Goal: Find contact information: Find contact information

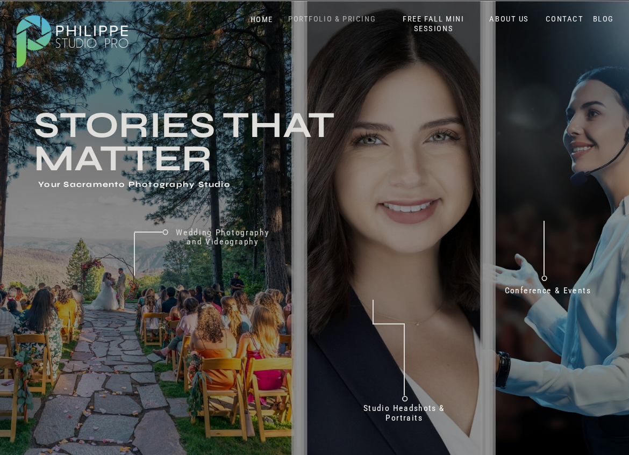
click at [321, 19] on nav "PORTFOLIO & PRICING" at bounding box center [332, 19] width 96 height 10
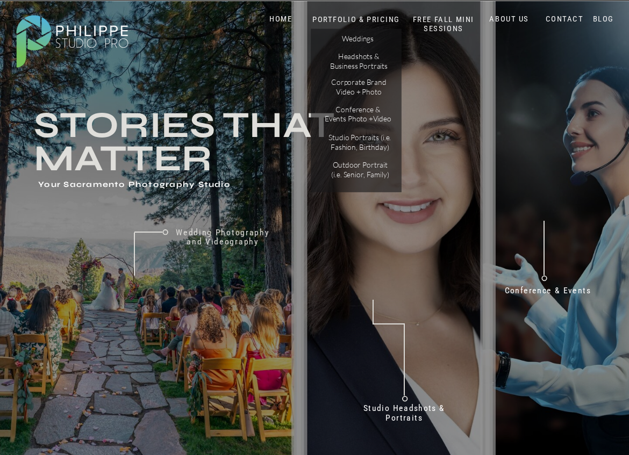
click at [392, 279] on h2 "Don't just take our word for it" at bounding box center [480, 302] width 303 height 101
click at [286, 15] on nav "HOME" at bounding box center [281, 19] width 45 height 10
click at [568, 17] on nav "CONTACT" at bounding box center [564, 19] width 43 height 10
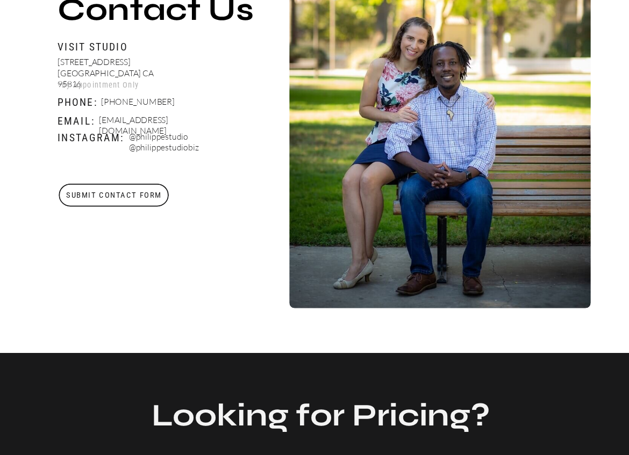
scroll to position [322, 0]
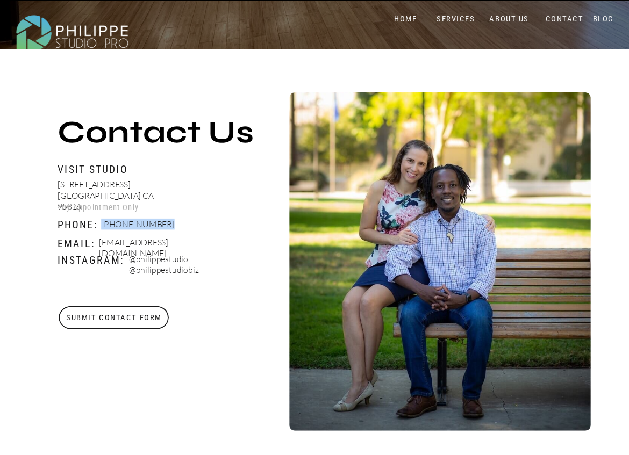
drag, startPoint x: 99, startPoint y: 228, endPoint x: 161, endPoint y: 220, distance: 62.3
click at [161, 220] on div "Submit Contact Form 2510 J Street Sacramento CA 95816 Visit Studio Contact Us *…" at bounding box center [314, 262] width 629 height 426
copy div "[PHONE_NUMBER]"
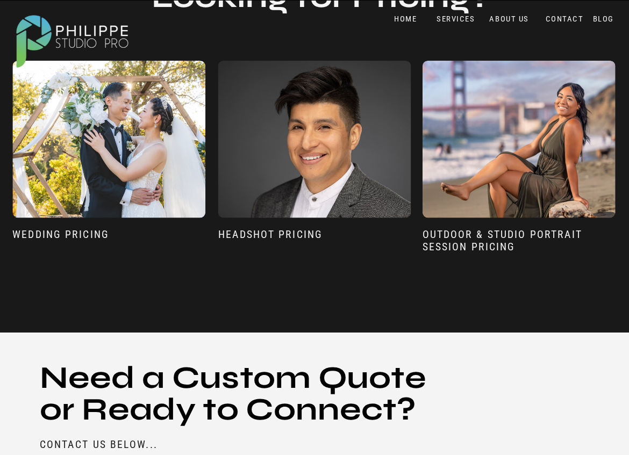
scroll to position [851, 0]
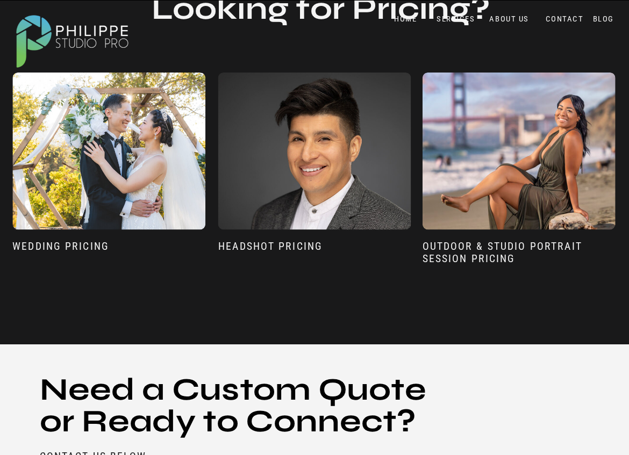
click at [326, 190] on div at bounding box center [314, 151] width 193 height 157
click at [295, 185] on div at bounding box center [314, 151] width 193 height 157
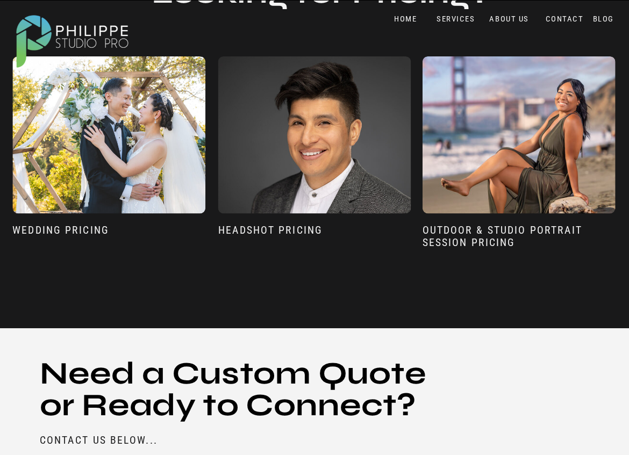
scroll to position [864, 0]
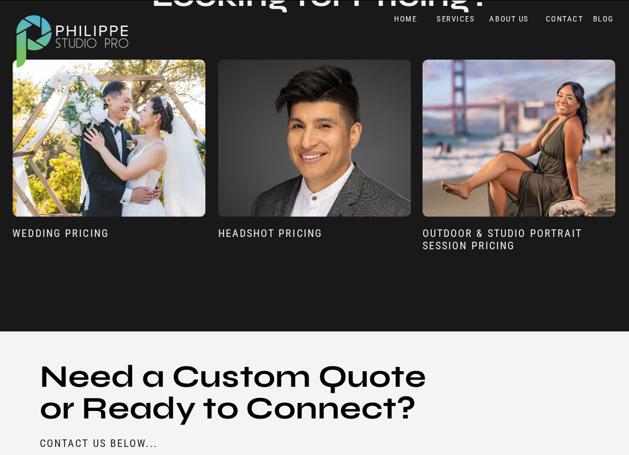
click at [74, 122] on div at bounding box center [108, 138] width 193 height 157
click at [367, 169] on div at bounding box center [314, 138] width 193 height 157
click at [352, 167] on div at bounding box center [314, 138] width 193 height 157
click at [349, 167] on div at bounding box center [314, 138] width 193 height 157
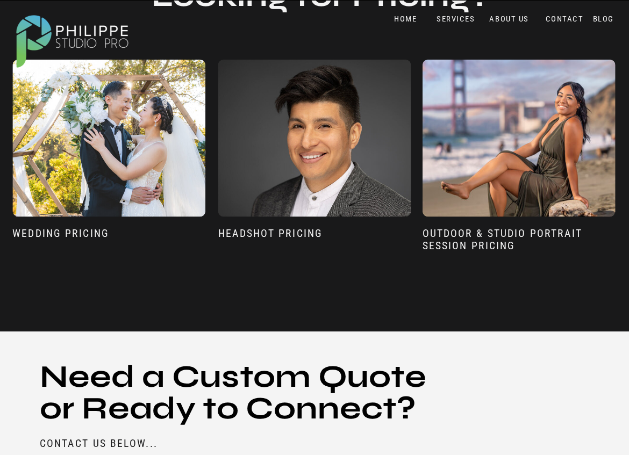
click at [346, 166] on div at bounding box center [314, 138] width 193 height 157
click at [360, 194] on div at bounding box center [314, 138] width 193 height 157
click at [522, 181] on div at bounding box center [518, 138] width 193 height 157
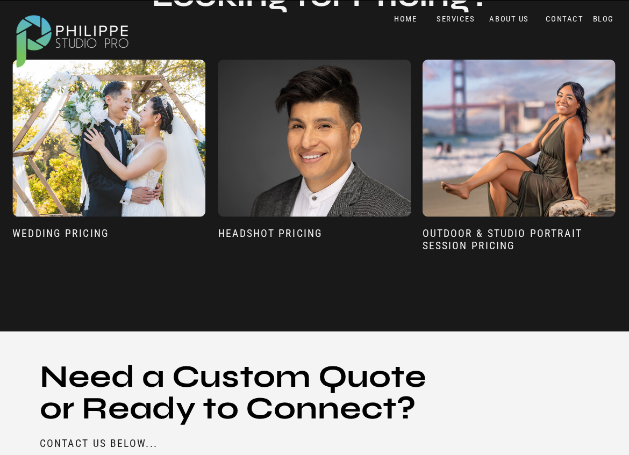
click at [377, 159] on div at bounding box center [314, 138] width 193 height 157
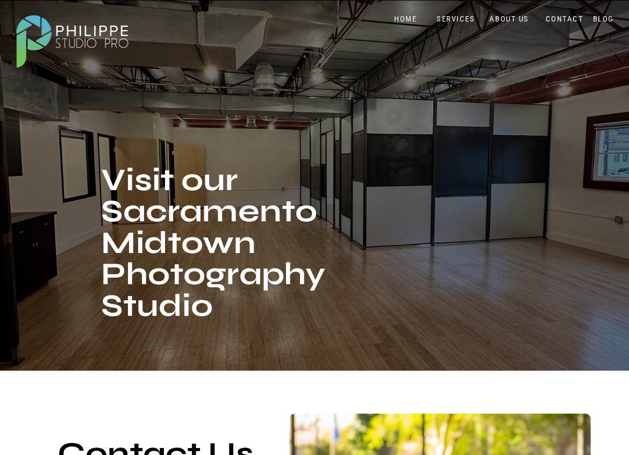
scroll to position [0, 0]
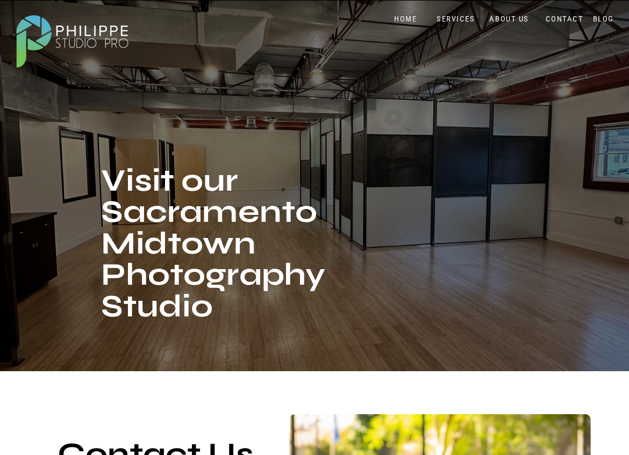
click at [448, 15] on nav "SERVICES" at bounding box center [456, 19] width 44 height 10
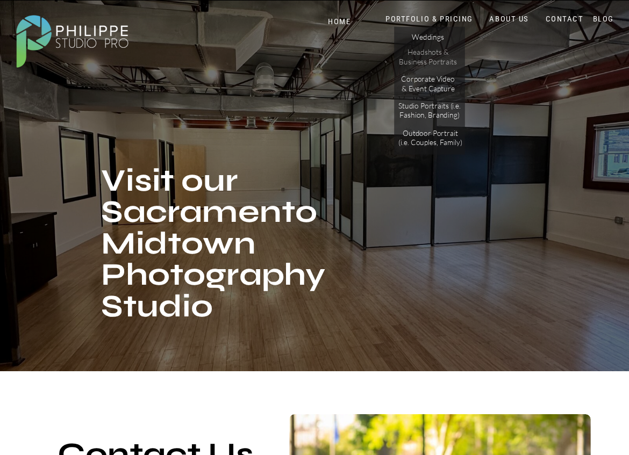
click at [434, 53] on p "Headshots & Business Portraits" at bounding box center [427, 57] width 59 height 18
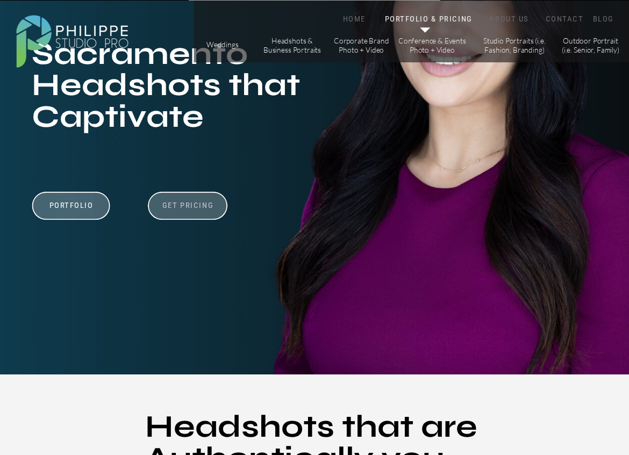
click at [196, 203] on h3 "Get Pricing" at bounding box center [188, 206] width 58 height 12
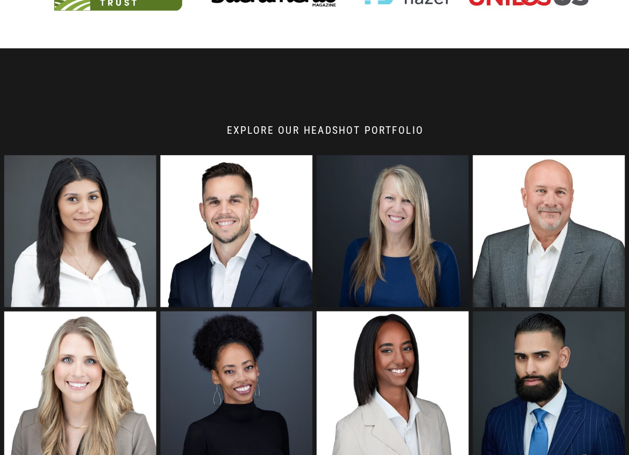
scroll to position [890, 0]
